Goal: Transaction & Acquisition: Book appointment/travel/reservation

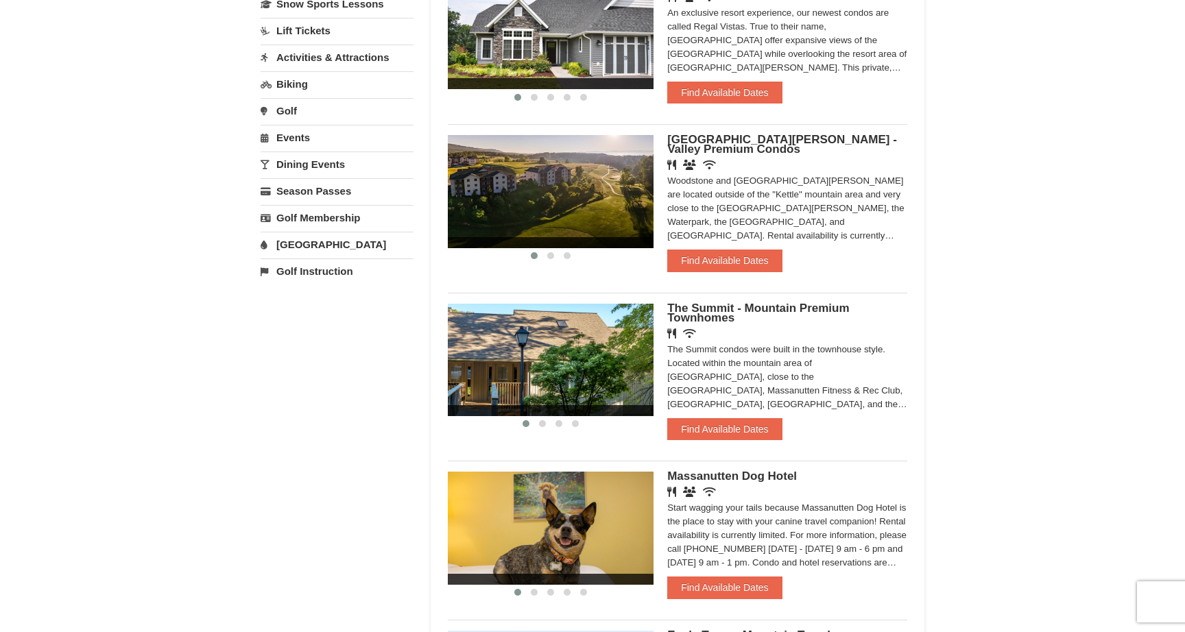
scroll to position [196, 0]
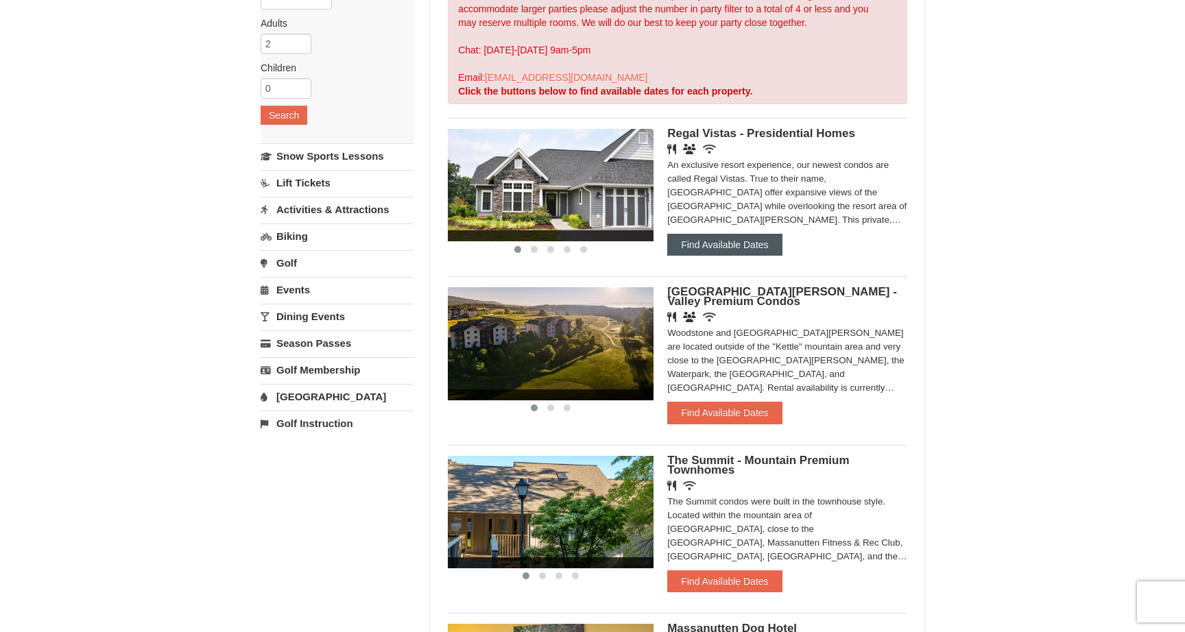
click at [754, 250] on button "Find Available Dates" at bounding box center [724, 245] width 115 height 22
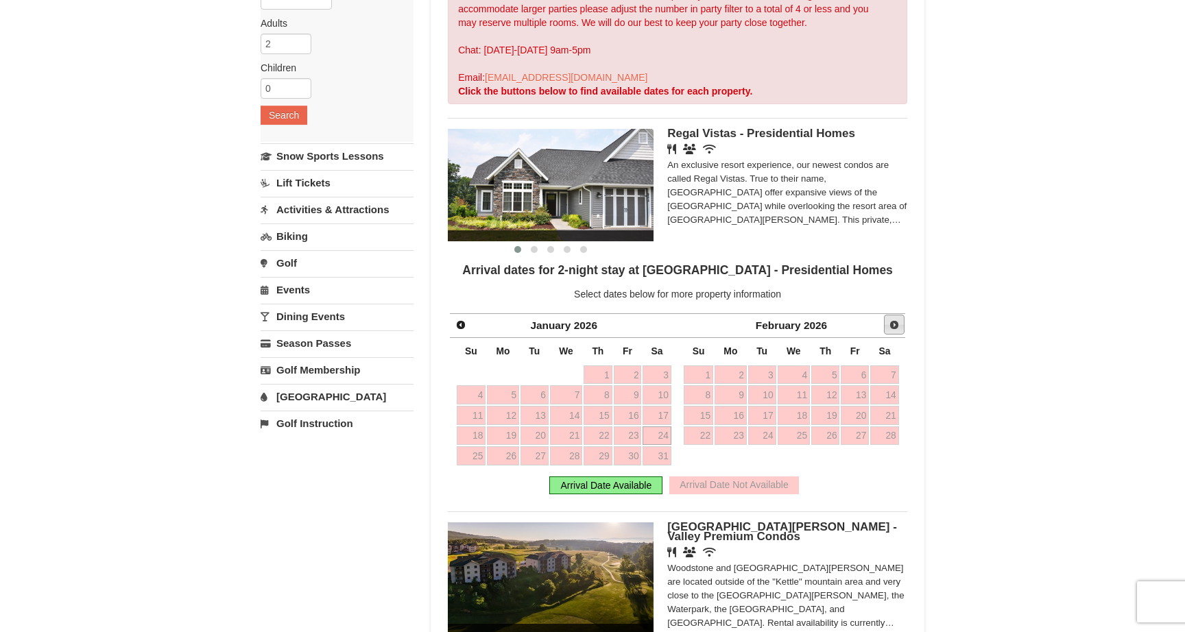
click at [894, 328] on span "Next" at bounding box center [894, 325] width 11 height 11
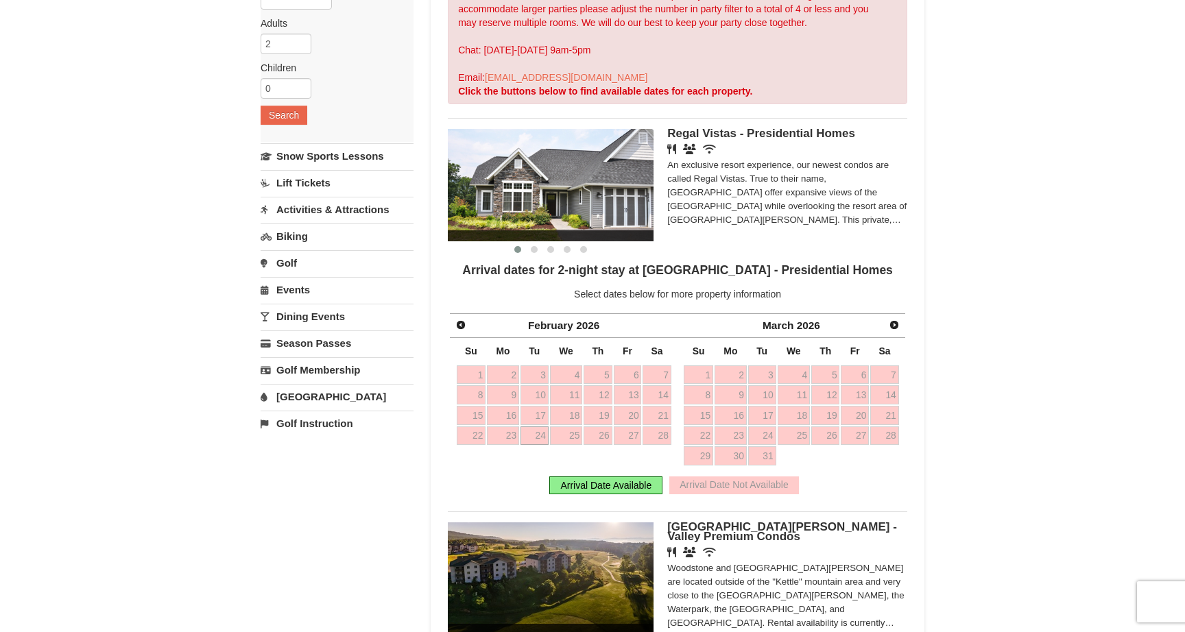
click at [894, 328] on span "Next" at bounding box center [894, 325] width 11 height 11
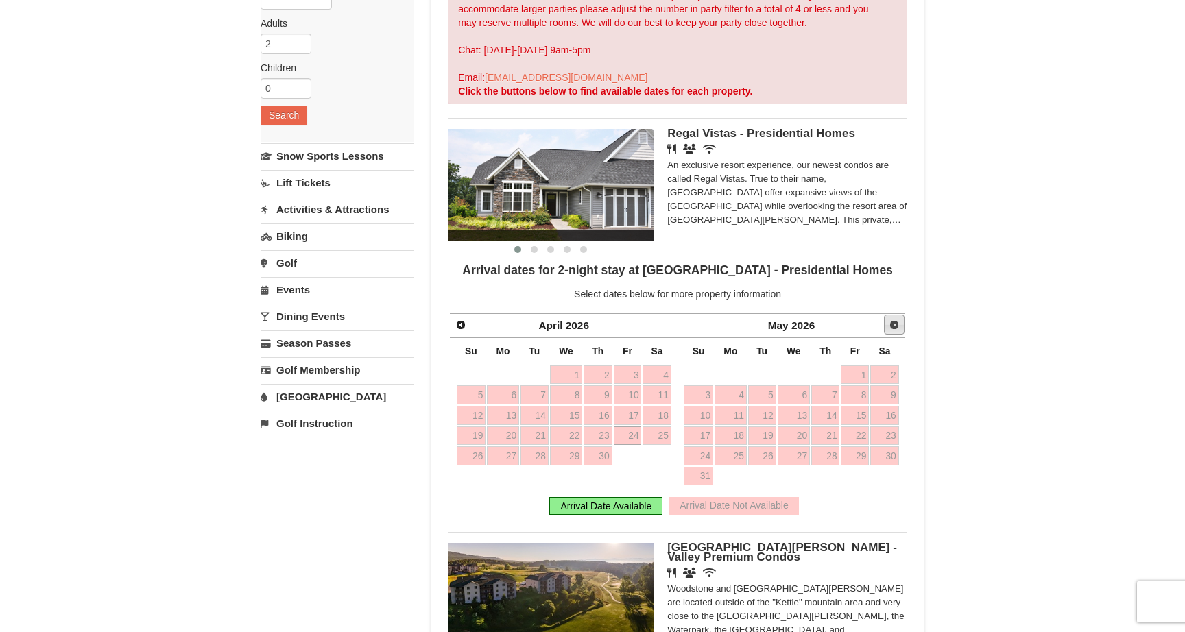
click at [894, 328] on span "Next" at bounding box center [894, 325] width 11 height 11
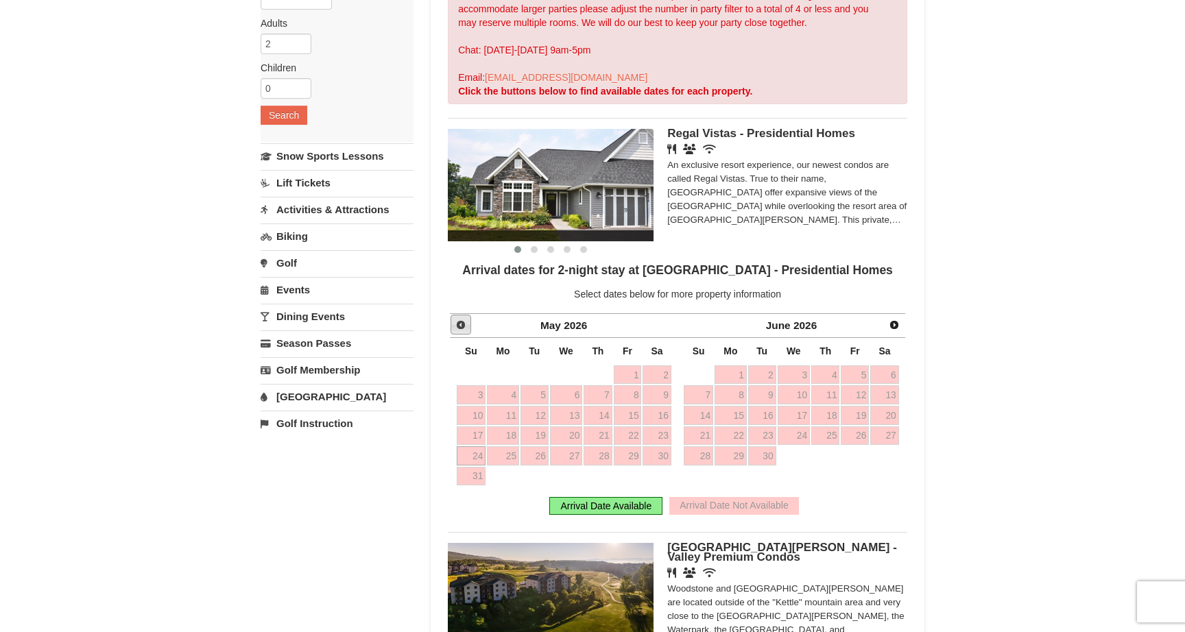
click at [464, 325] on span "Prev" at bounding box center [460, 325] width 11 height 11
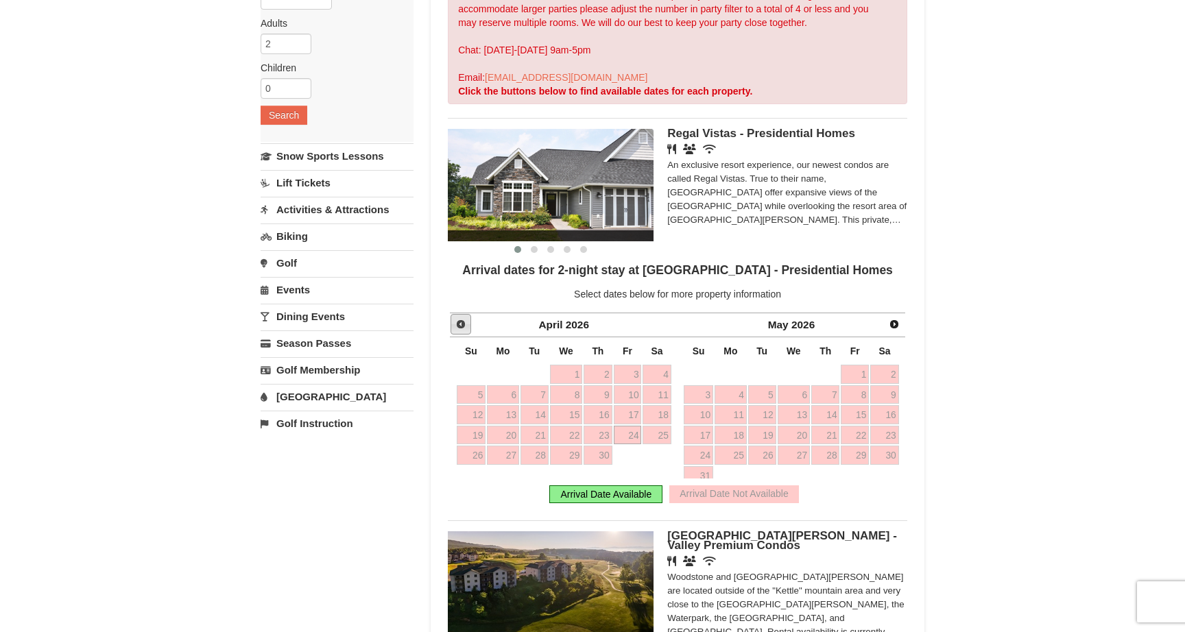
click at [464, 325] on span "Prev" at bounding box center [460, 324] width 11 height 11
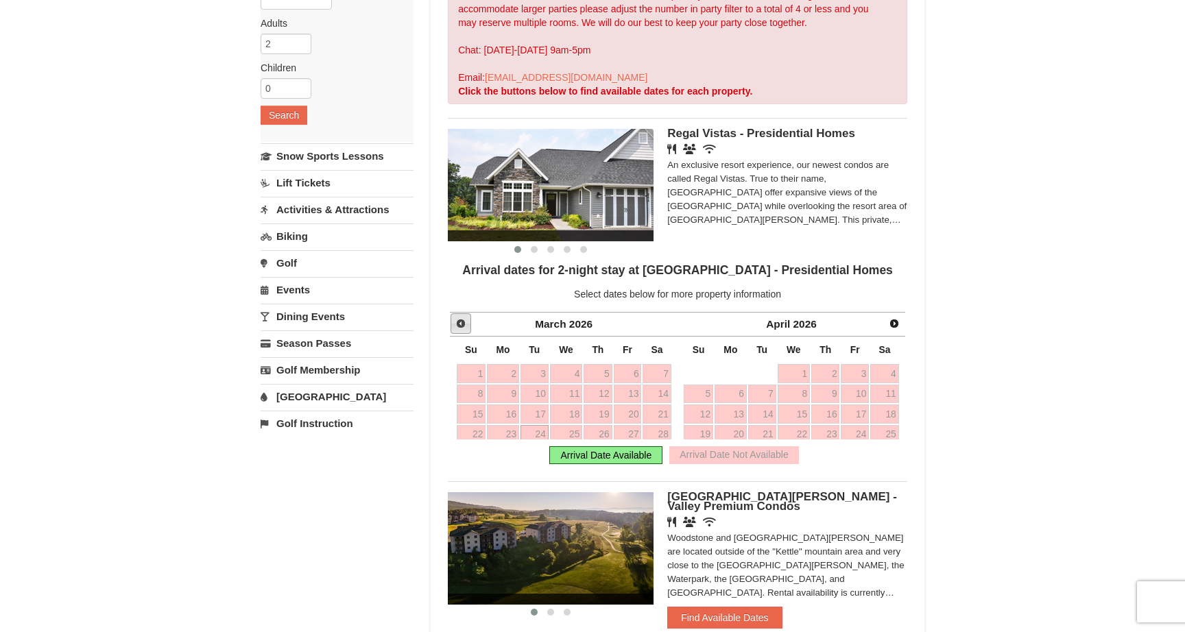
click at [464, 325] on span "Prev" at bounding box center [460, 323] width 11 height 11
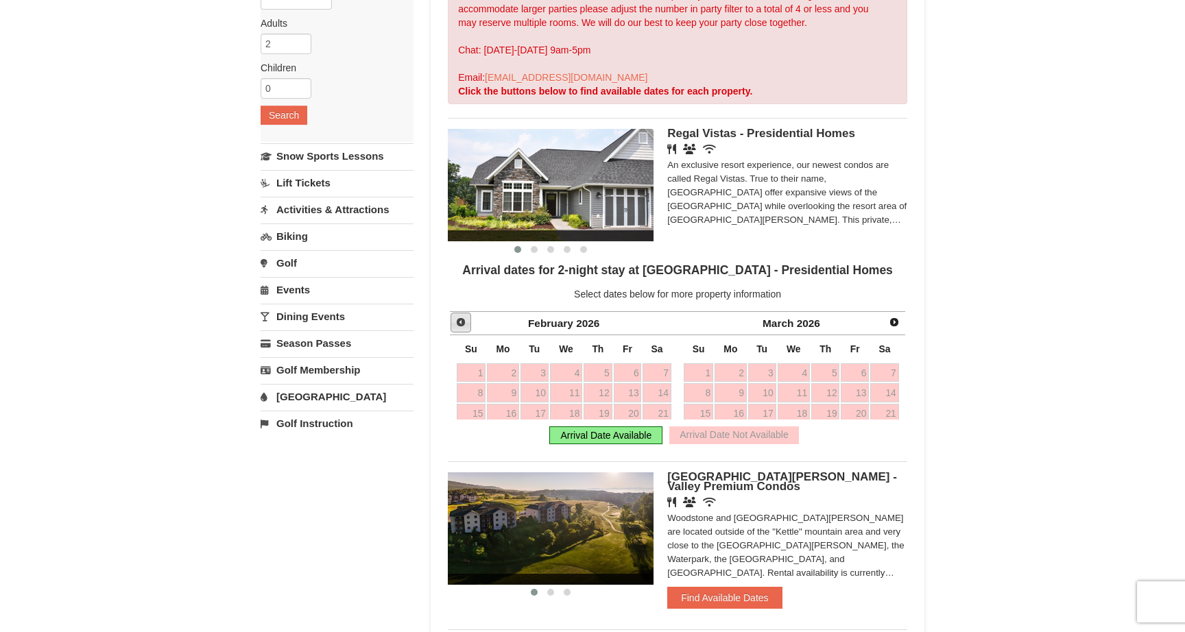
click at [464, 325] on span "Prev" at bounding box center [460, 322] width 11 height 11
click at [464, 325] on span "Prev" at bounding box center [460, 323] width 11 height 11
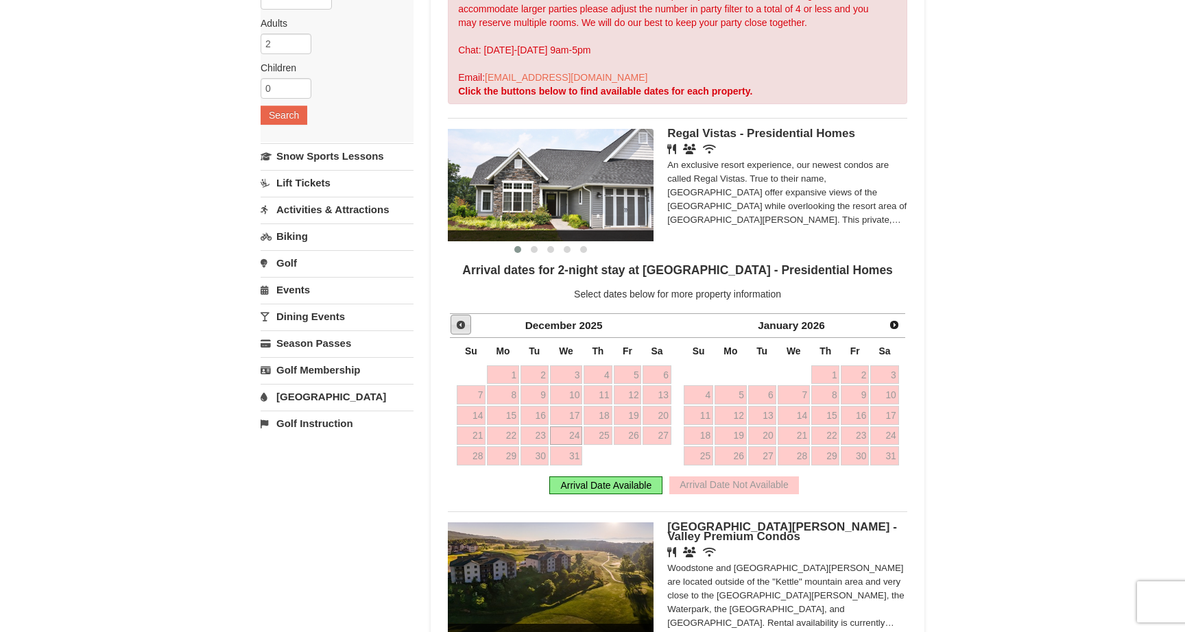
click at [464, 325] on span "Prev" at bounding box center [460, 325] width 11 height 11
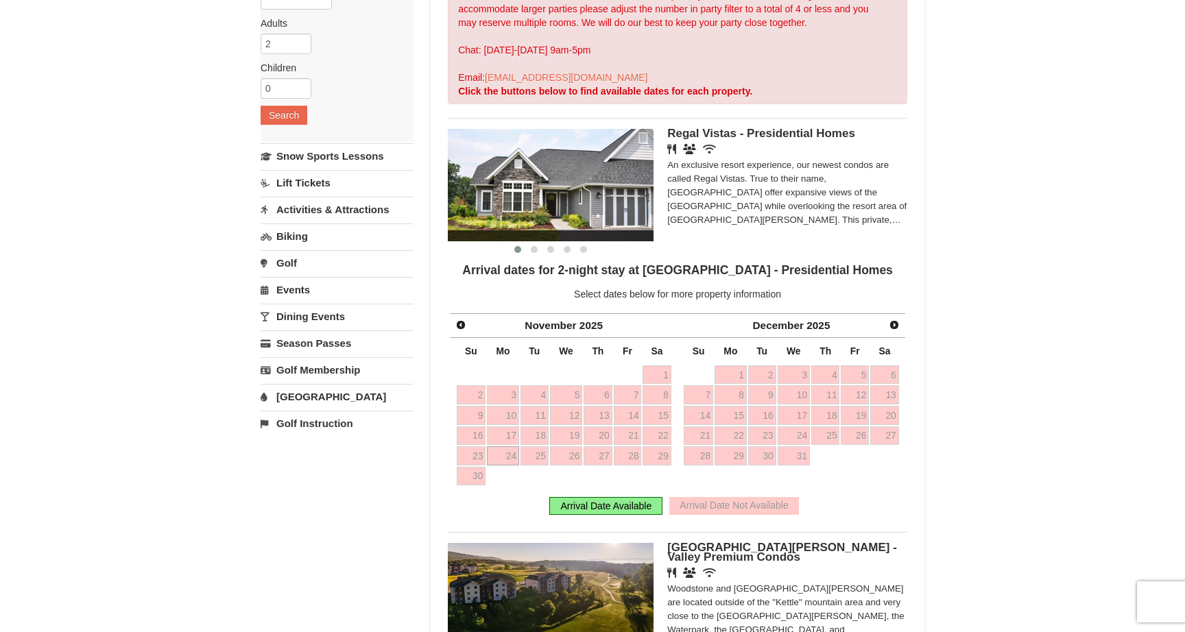
click at [464, 325] on span "Prev" at bounding box center [460, 325] width 11 height 11
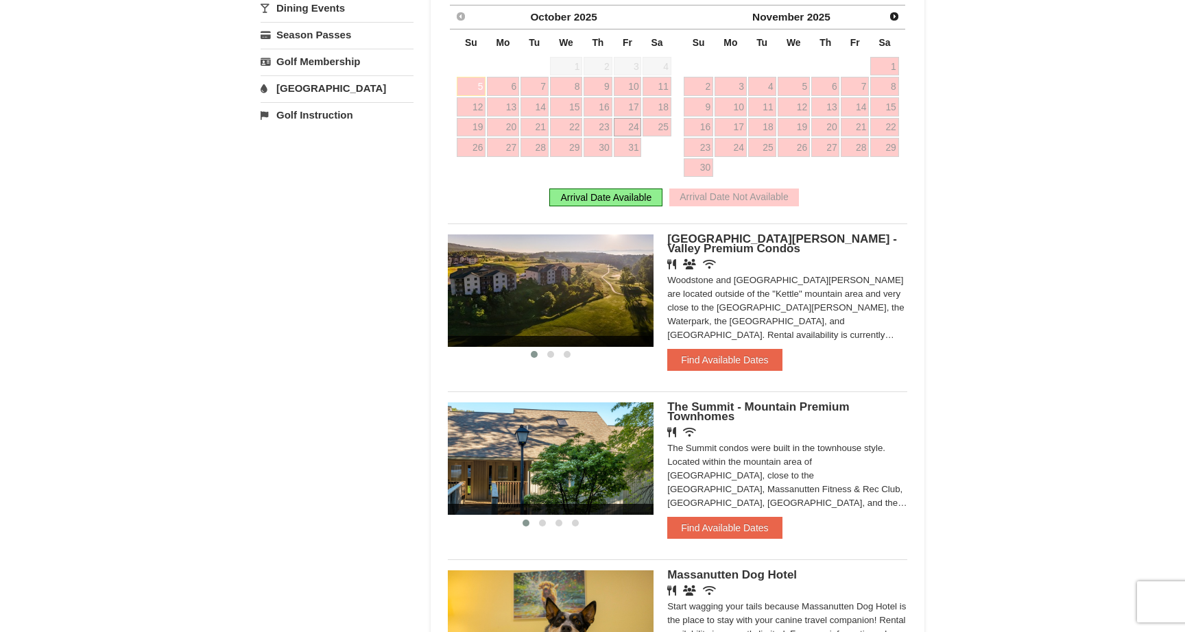
scroll to position [511, 0]
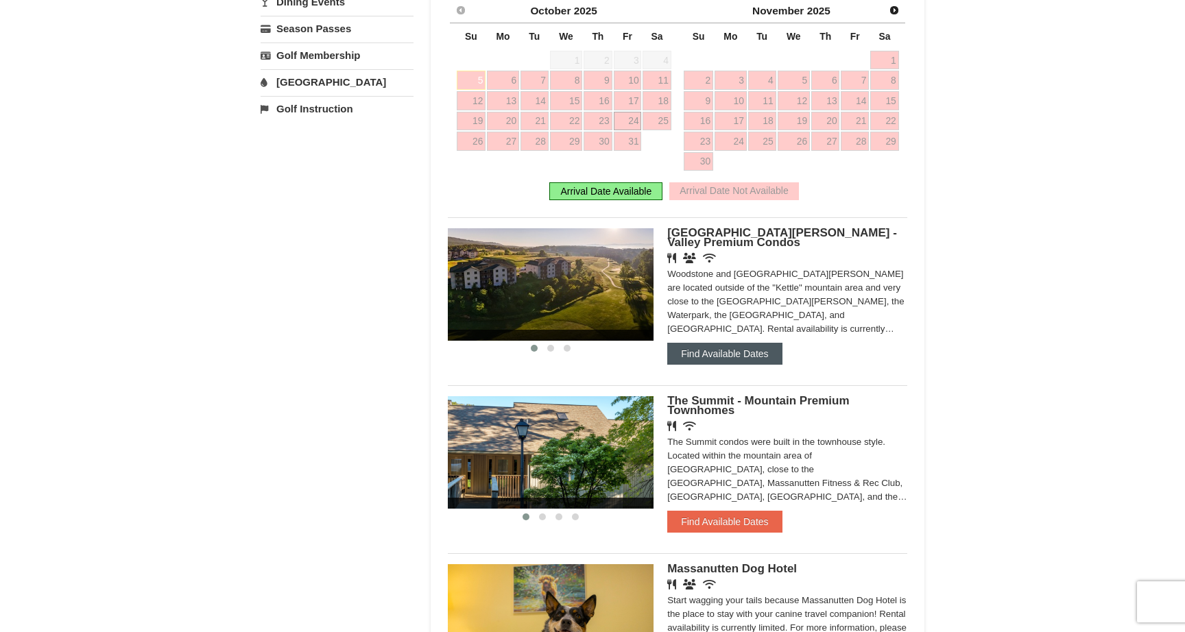
click at [746, 359] on button "Find Available Dates" at bounding box center [724, 354] width 115 height 22
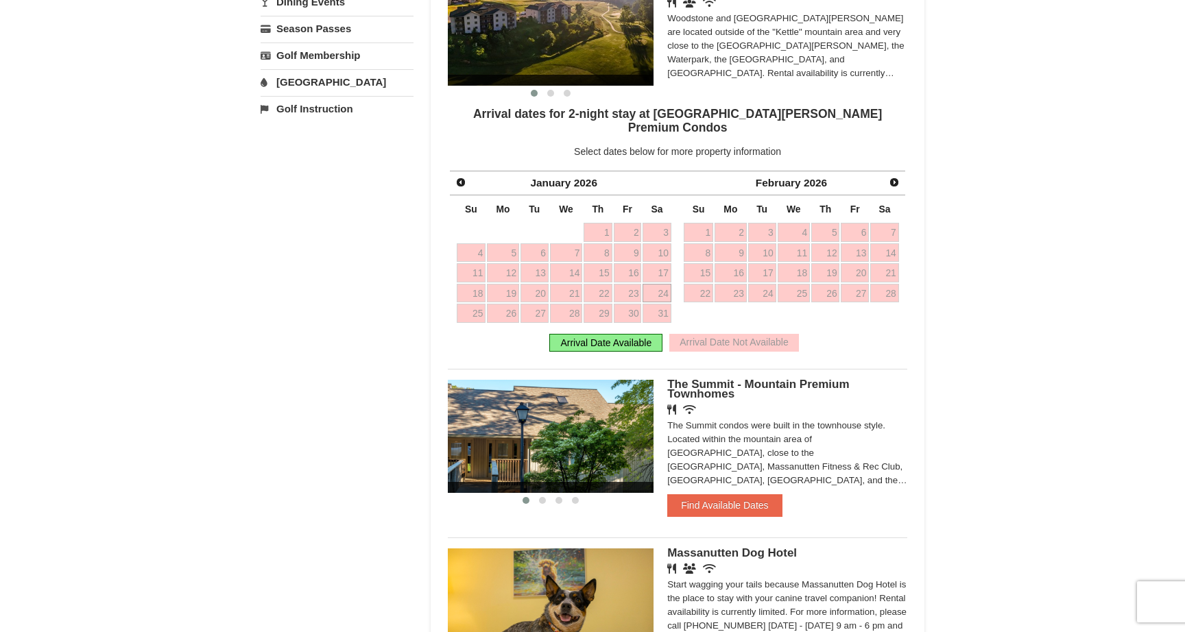
click at [637, 334] on div "Arrival Date Available" at bounding box center [605, 343] width 113 height 18
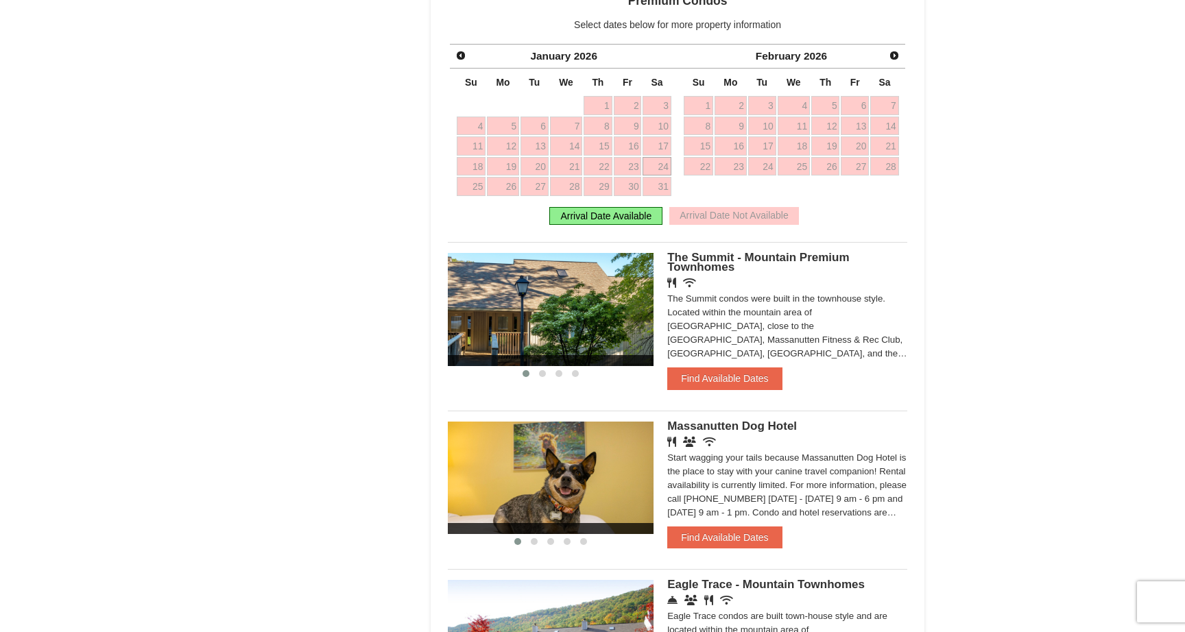
scroll to position [639, 0]
click at [714, 367] on button "Find Available Dates" at bounding box center [724, 378] width 115 height 22
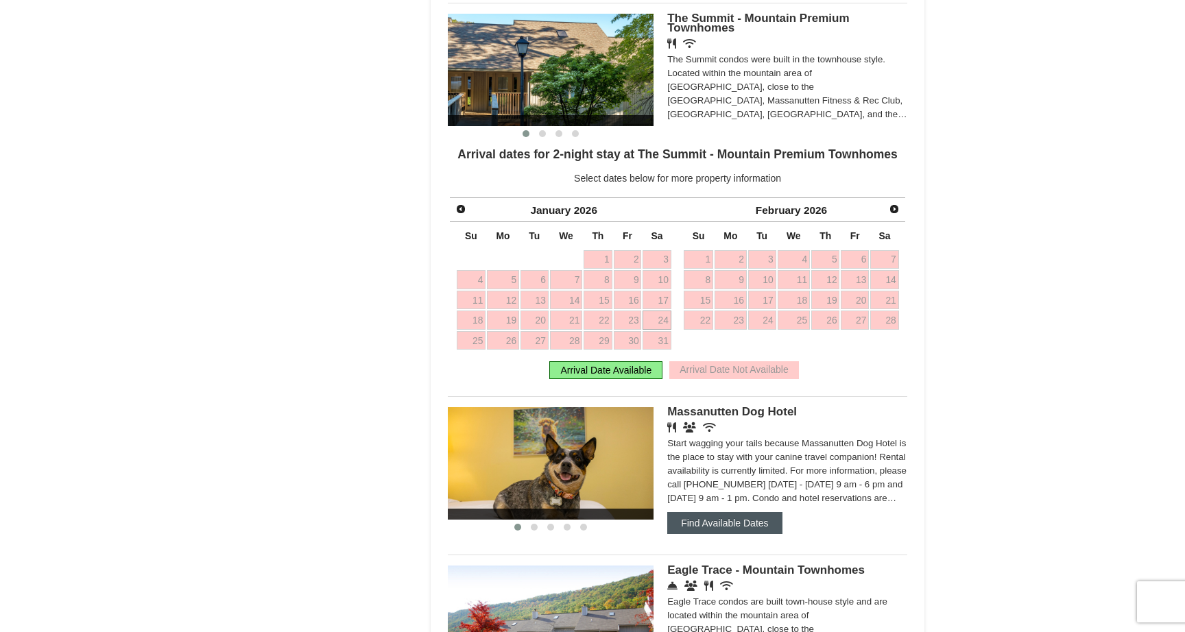
click at [730, 518] on button "Find Available Dates" at bounding box center [724, 523] width 115 height 22
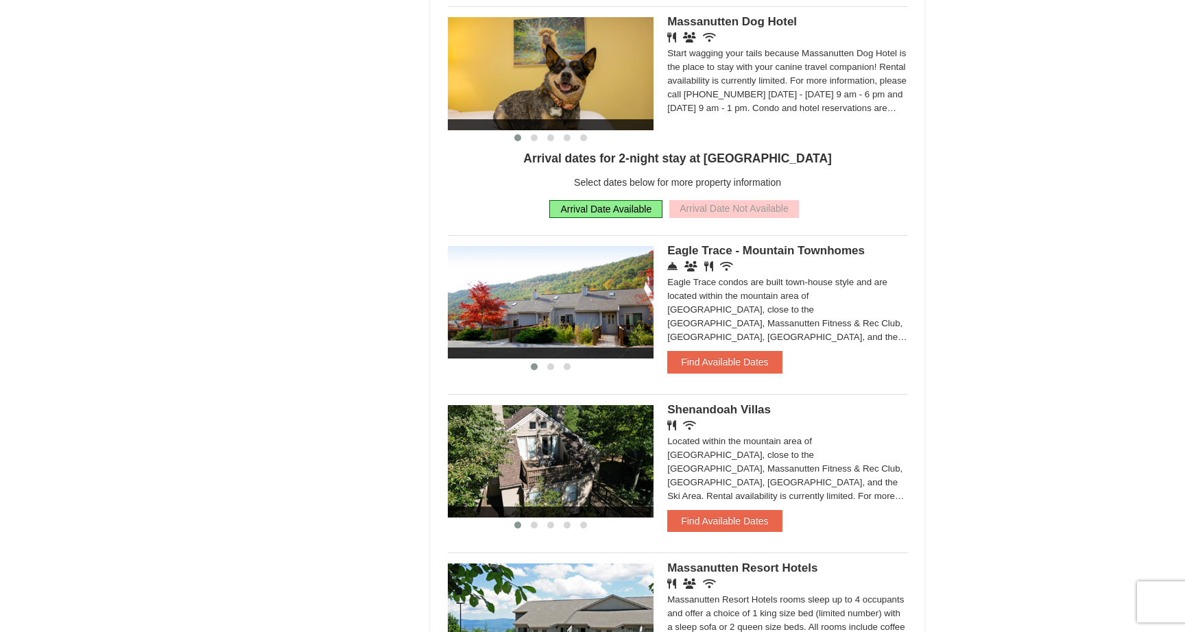
scroll to position [805, 0]
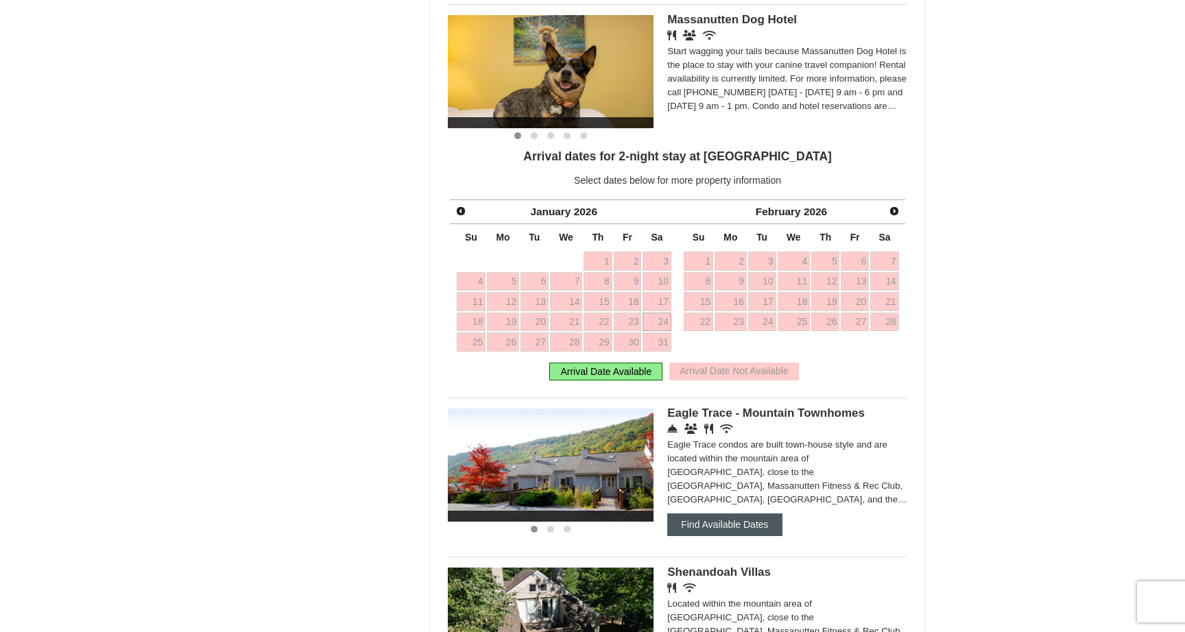
click at [726, 527] on button "Find Available Dates" at bounding box center [724, 525] width 115 height 22
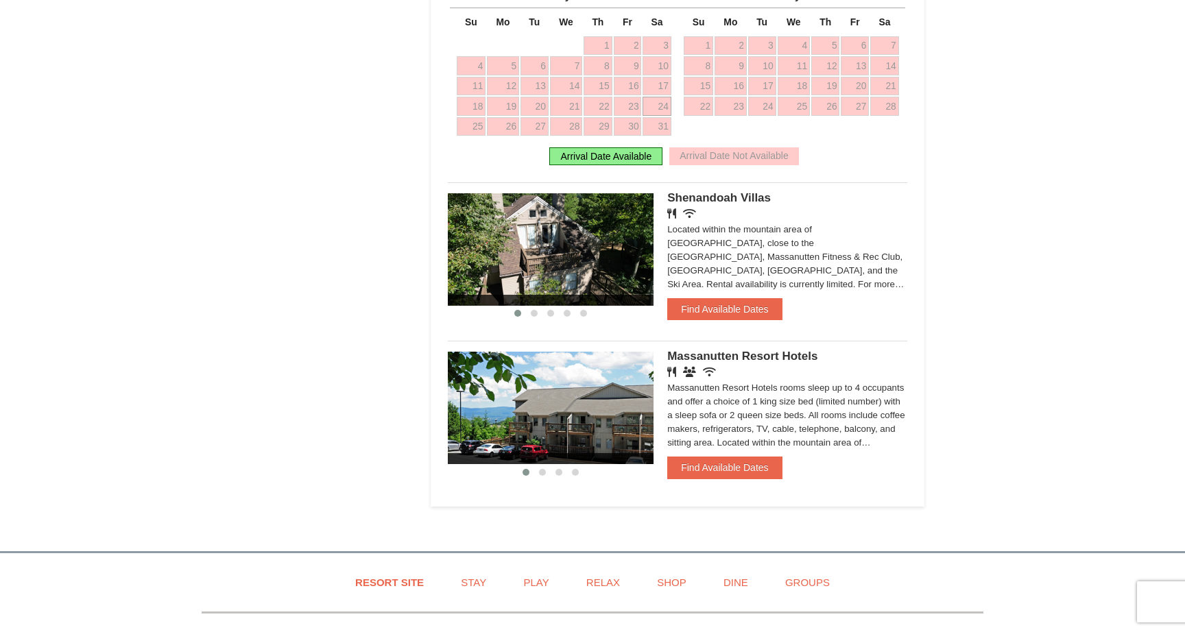
scroll to position [1237, 0]
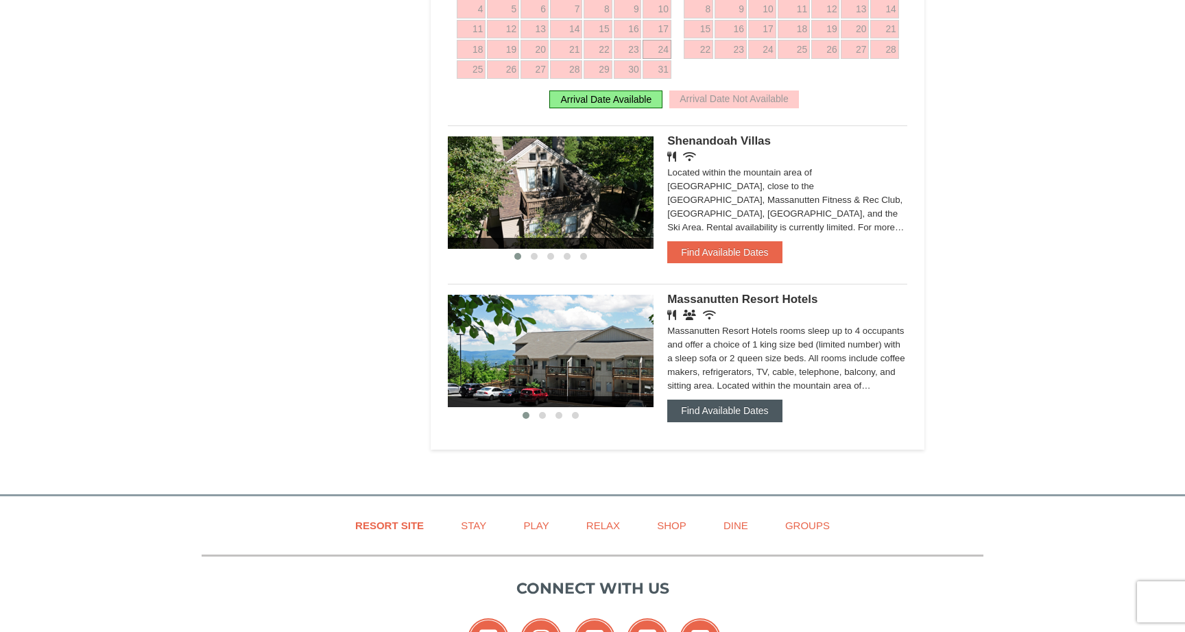
click at [726, 415] on button "Find Available Dates" at bounding box center [724, 411] width 115 height 22
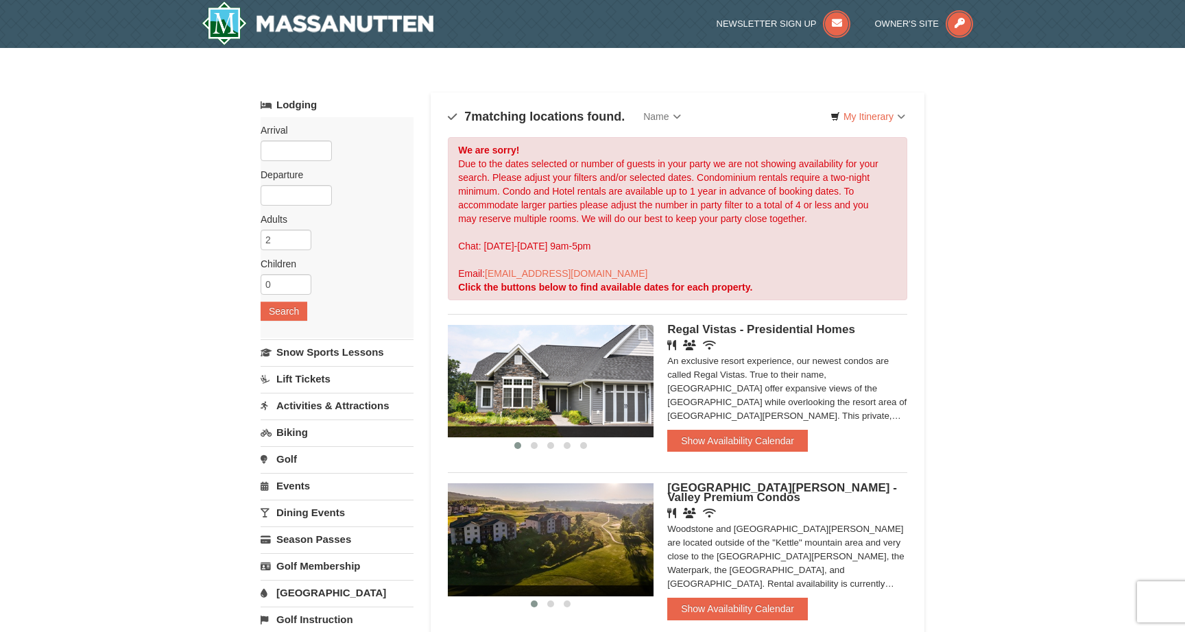
scroll to position [0, 0]
click at [305, 150] on input "text" at bounding box center [296, 151] width 71 height 21
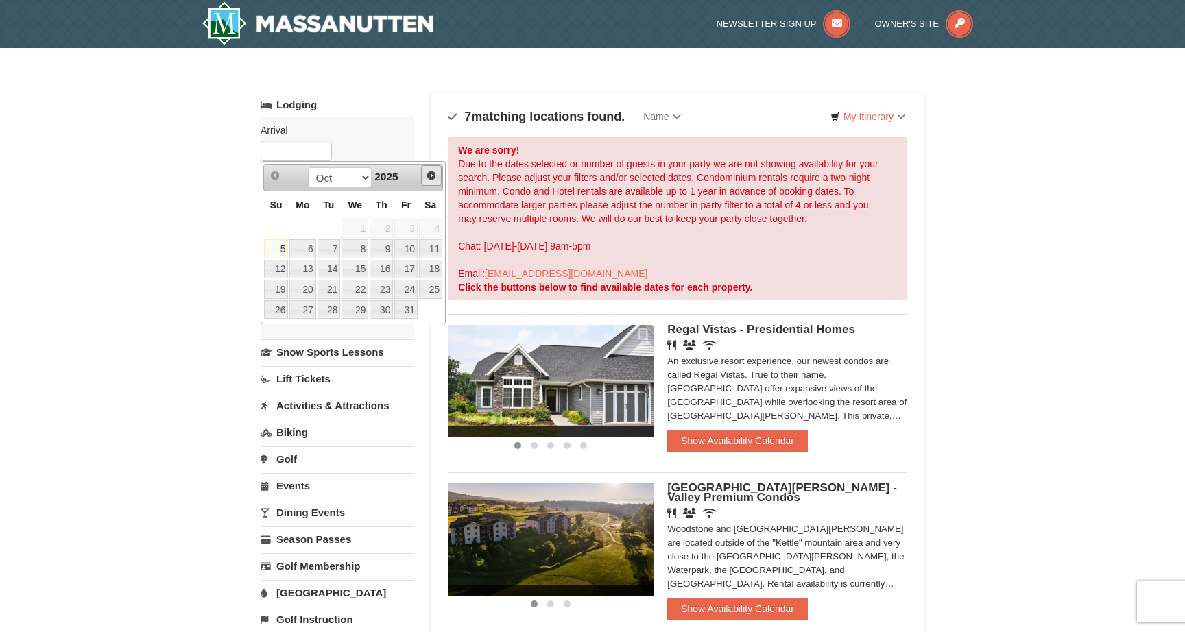
click at [430, 167] on link "Next" at bounding box center [431, 175] width 21 height 21
click at [430, 167] on link "Next" at bounding box center [431, 175] width 19 height 19
click at [430, 283] on link "24" at bounding box center [430, 289] width 23 height 19
type input "[DATE]"
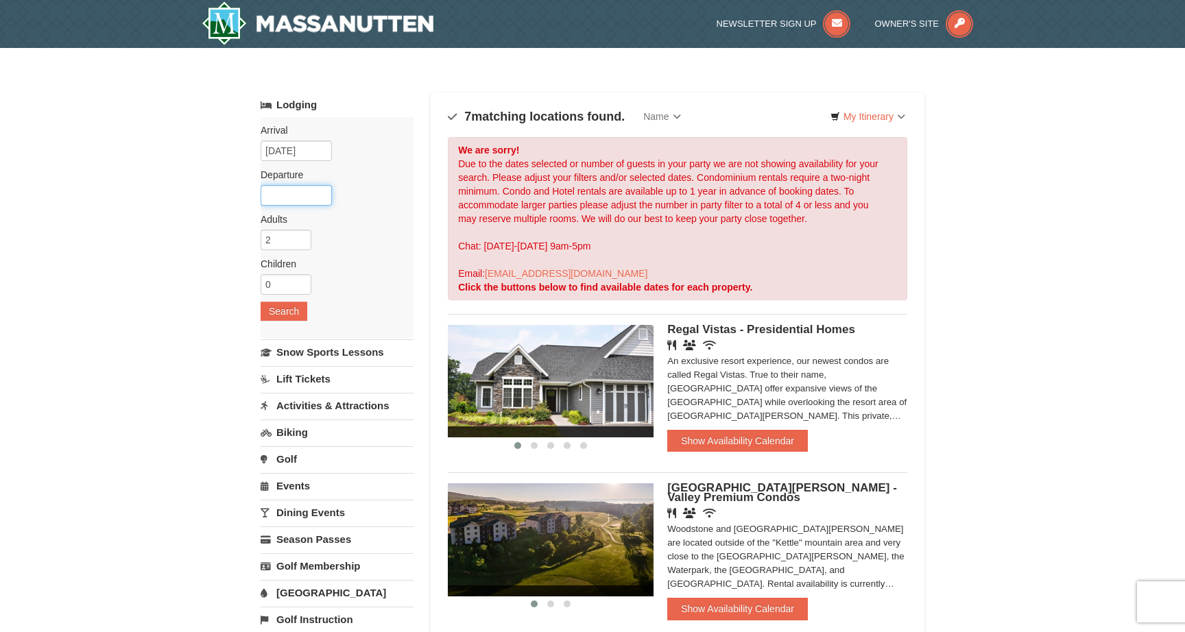
click at [308, 195] on input "text" at bounding box center [296, 195] width 71 height 21
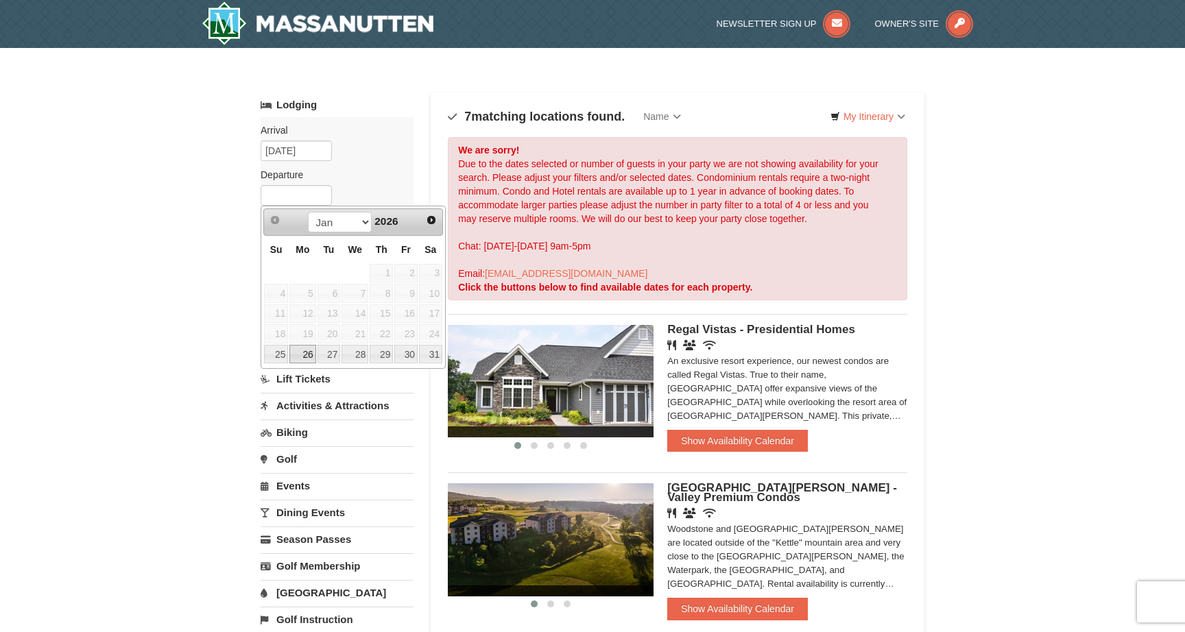
click at [307, 355] on link "26" at bounding box center [302, 354] width 26 height 19
type input "[DATE]"
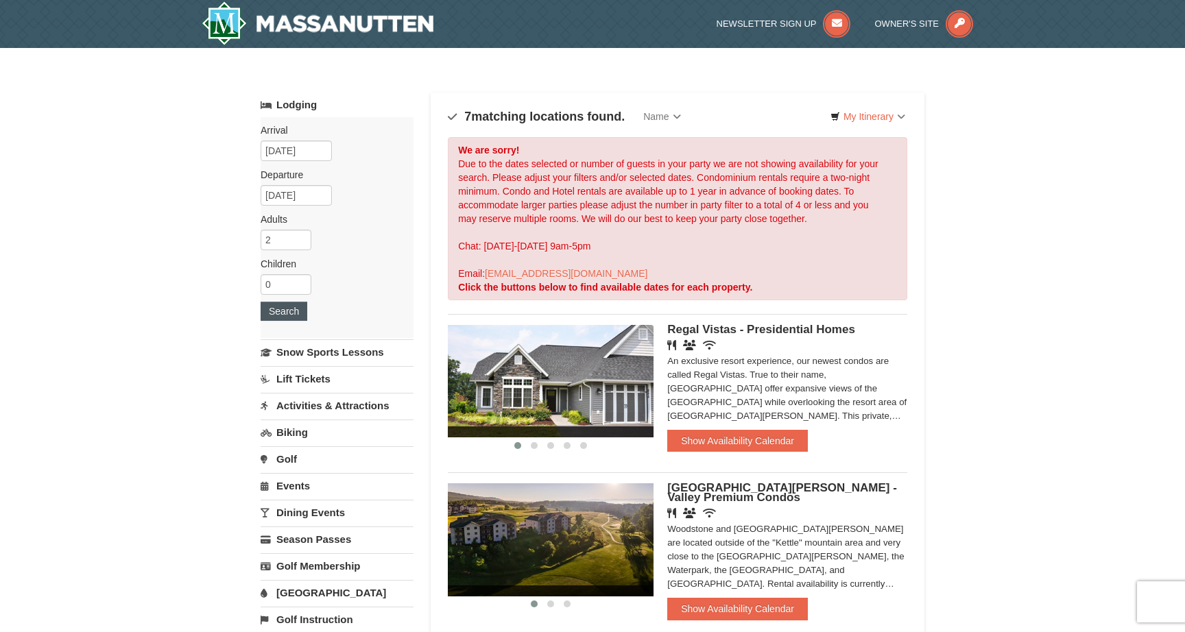
click at [287, 311] on button "Search" at bounding box center [284, 311] width 47 height 19
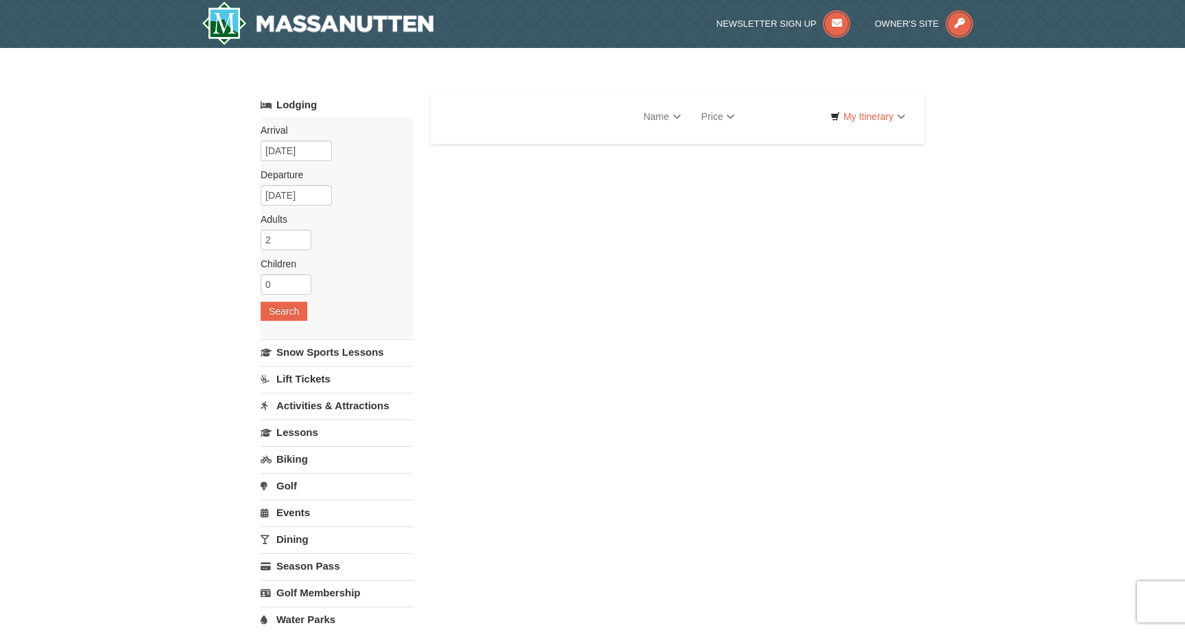
select select "10"
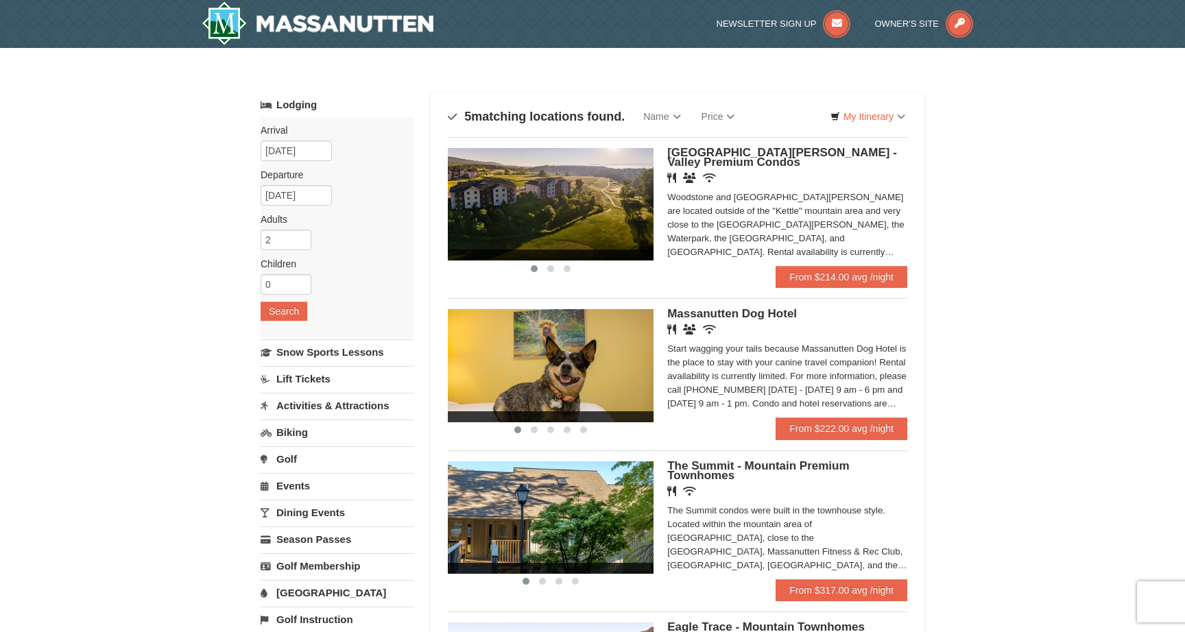
scroll to position [10, 0]
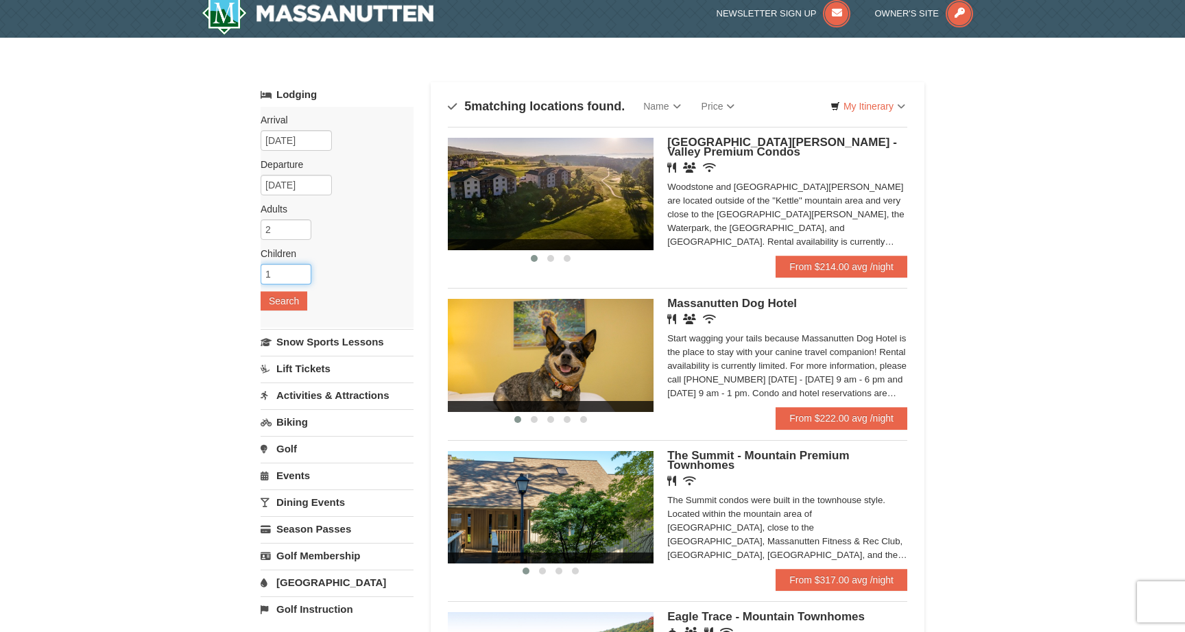
click at [301, 268] on input "1" at bounding box center [286, 274] width 51 height 21
type input "2"
click at [301, 268] on input "2" at bounding box center [286, 274] width 51 height 21
click at [296, 299] on button "Search" at bounding box center [284, 301] width 47 height 19
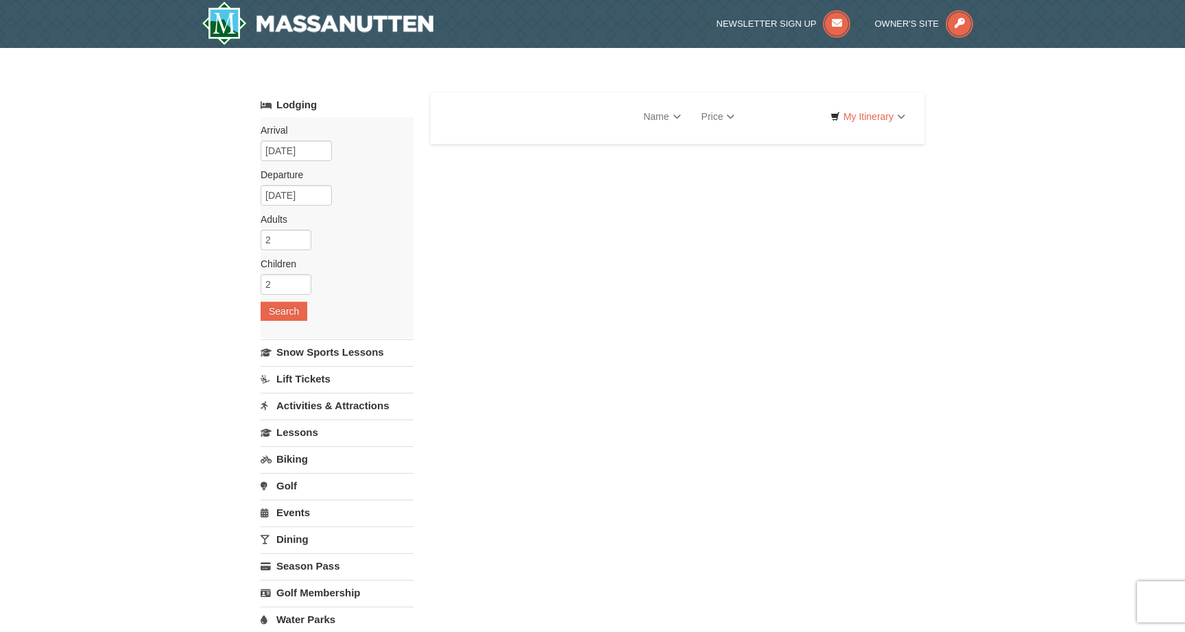
select select "10"
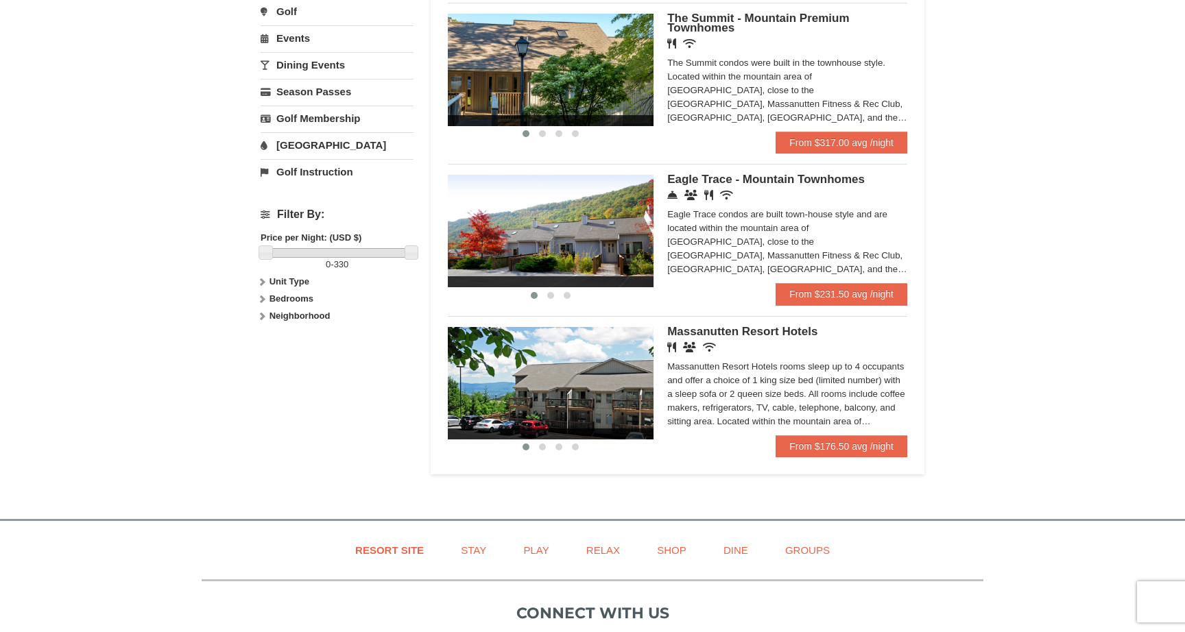
scroll to position [455, 0]
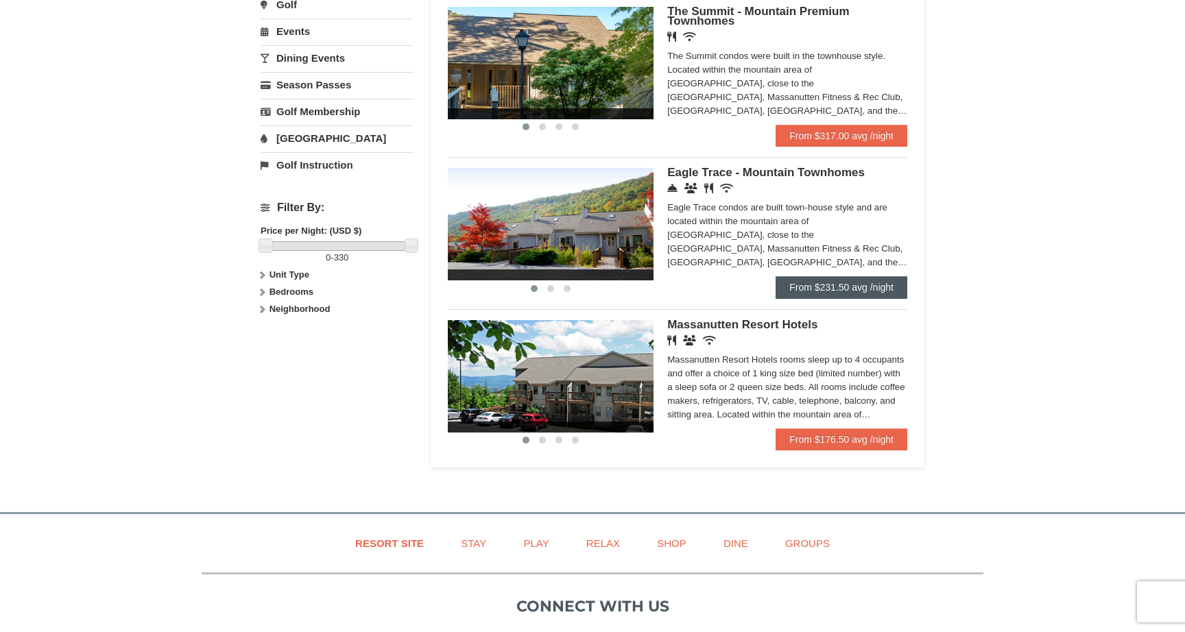
click at [860, 288] on link "From $231.50 avg /night" at bounding box center [842, 287] width 132 height 22
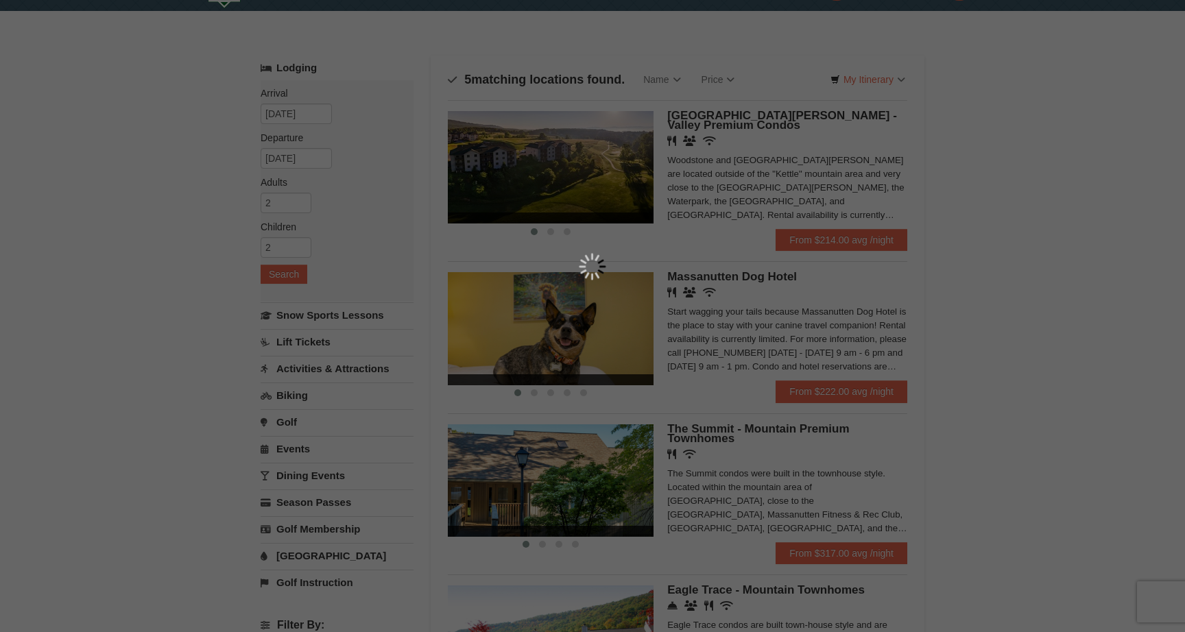
scroll to position [15, 0]
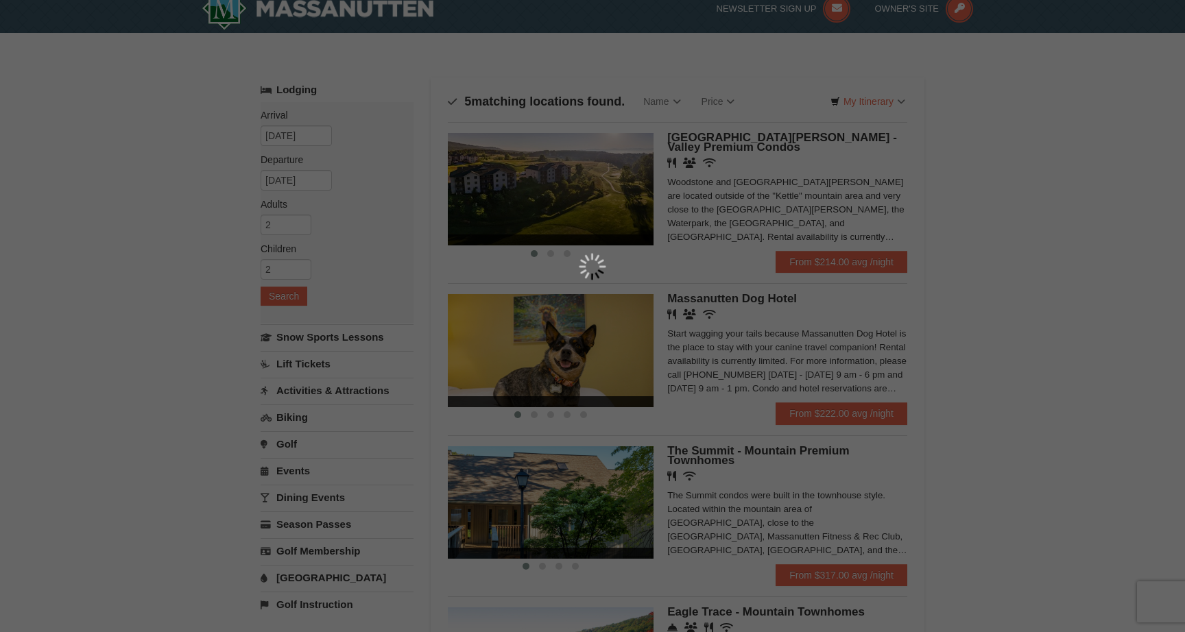
click at [901, 184] on div at bounding box center [592, 316] width 1185 height 632
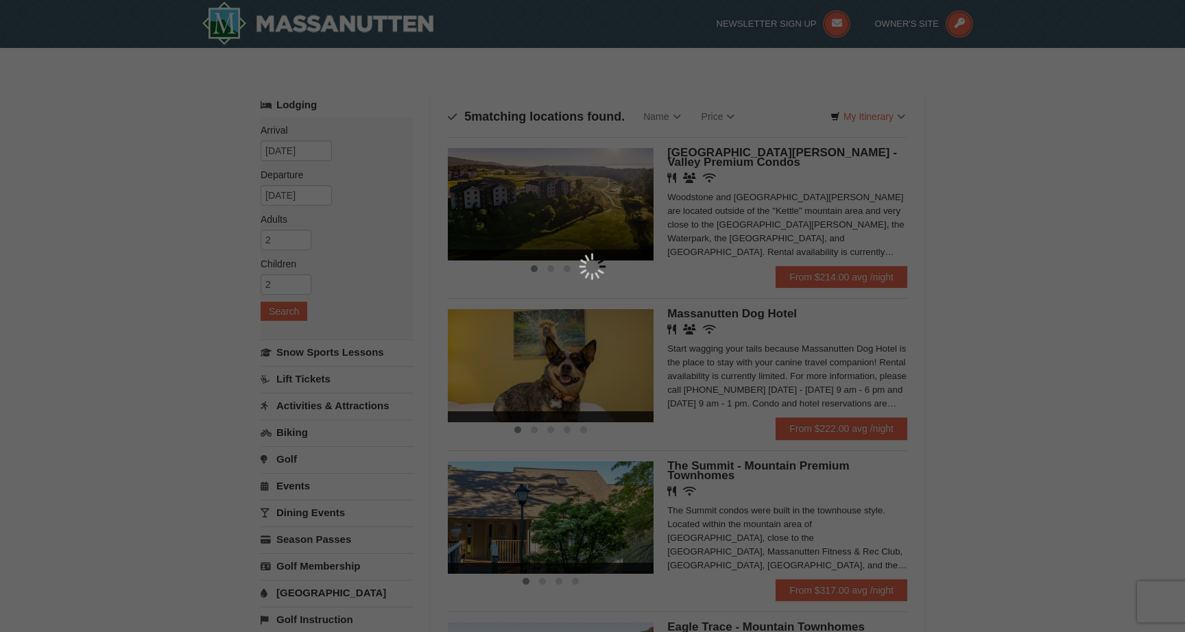
scroll to position [0, 0]
click at [555, 80] on div at bounding box center [592, 316] width 1185 height 632
